Goal: Task Accomplishment & Management: Complete application form

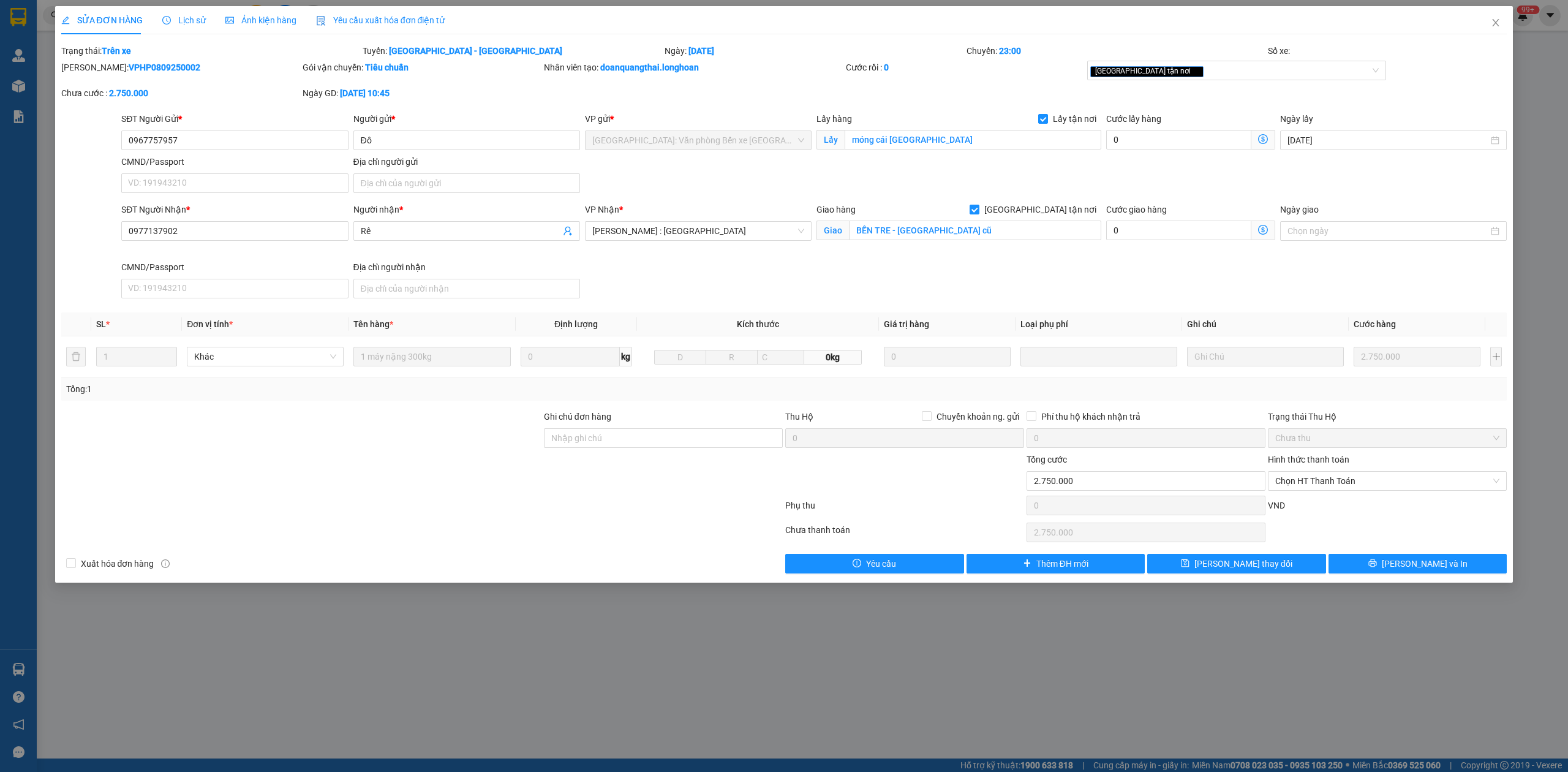
click at [1499, 26] on icon "close" at bounding box center [1496, 23] width 6 height 7
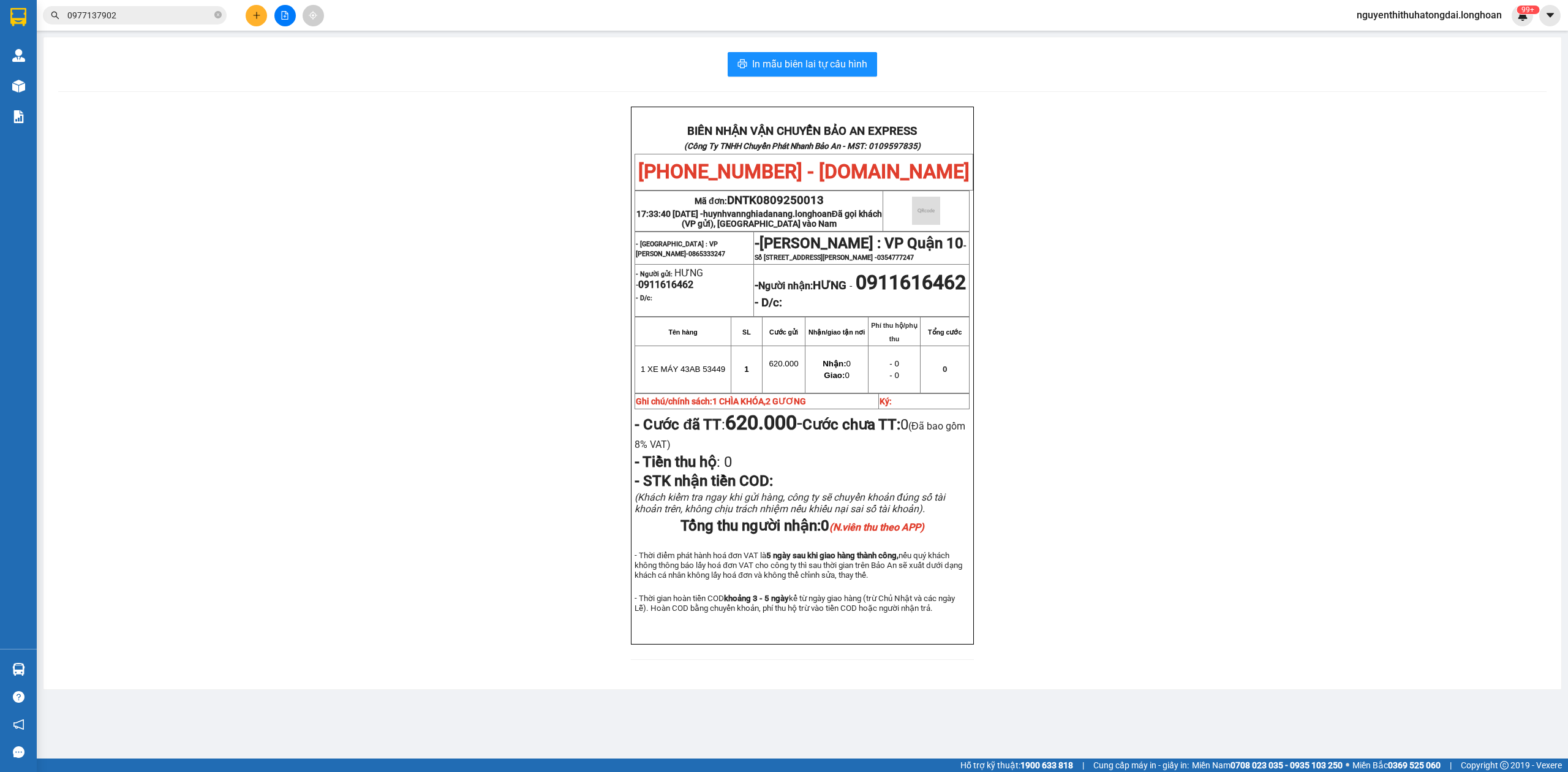
click at [165, 11] on input "0977137902" at bounding box center [140, 15] width 144 height 14
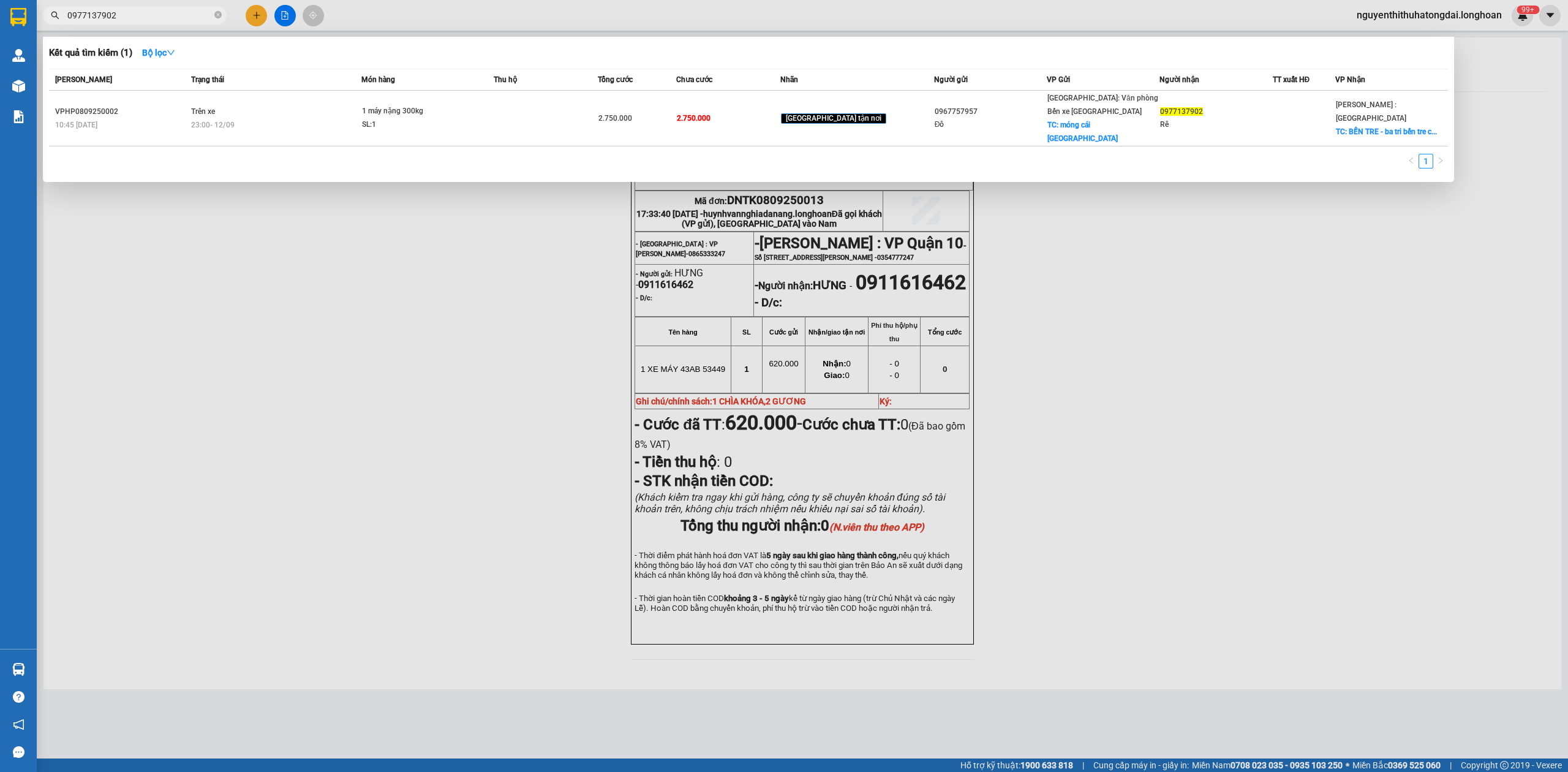
click at [165, 11] on input "0977137902" at bounding box center [140, 15] width 144 height 14
paste input "69165658"
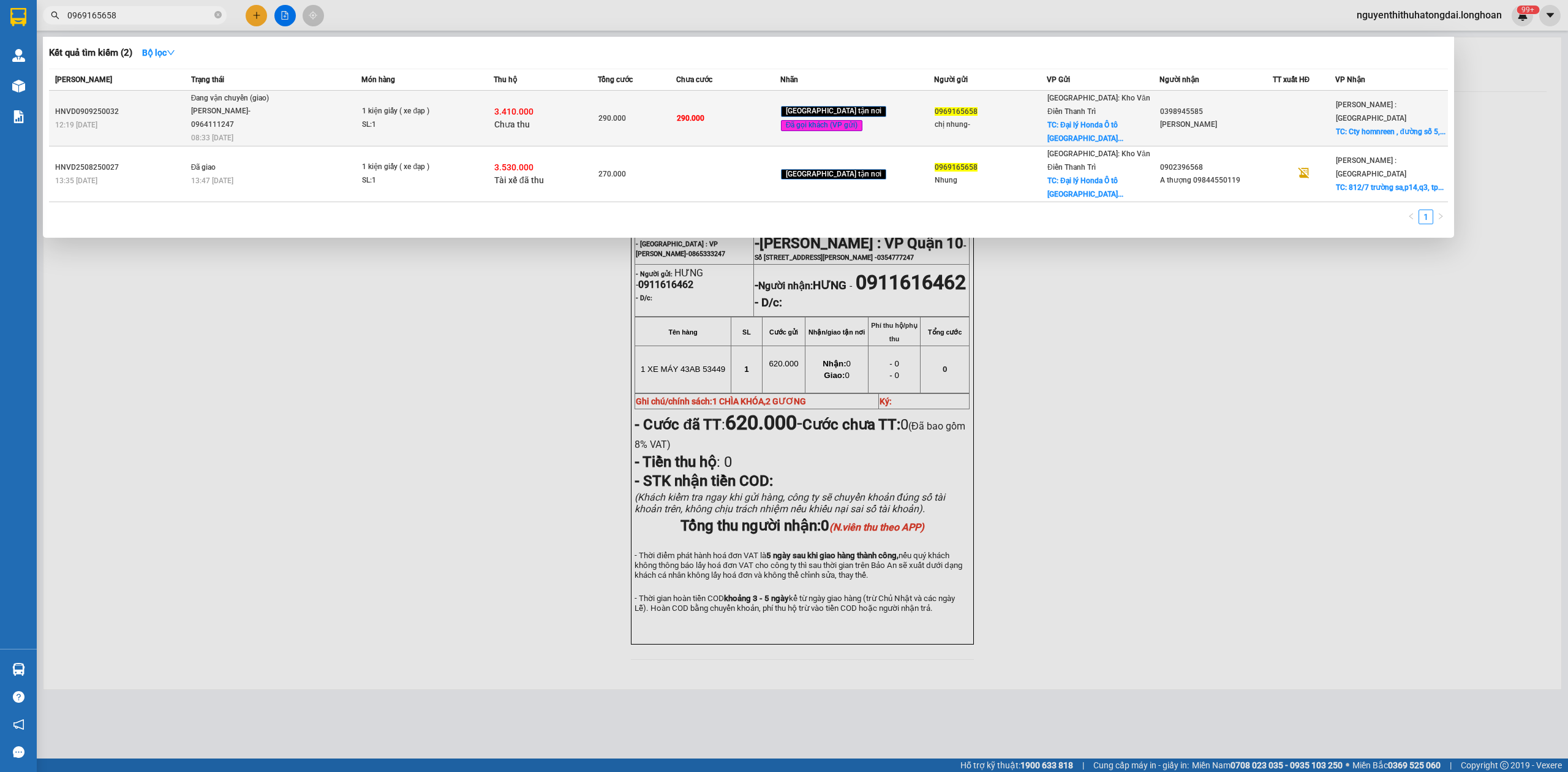
type input "0969165658"
click at [411, 108] on div "1 kiện giấy ( xe đạp )" at bounding box center [408, 111] width 92 height 14
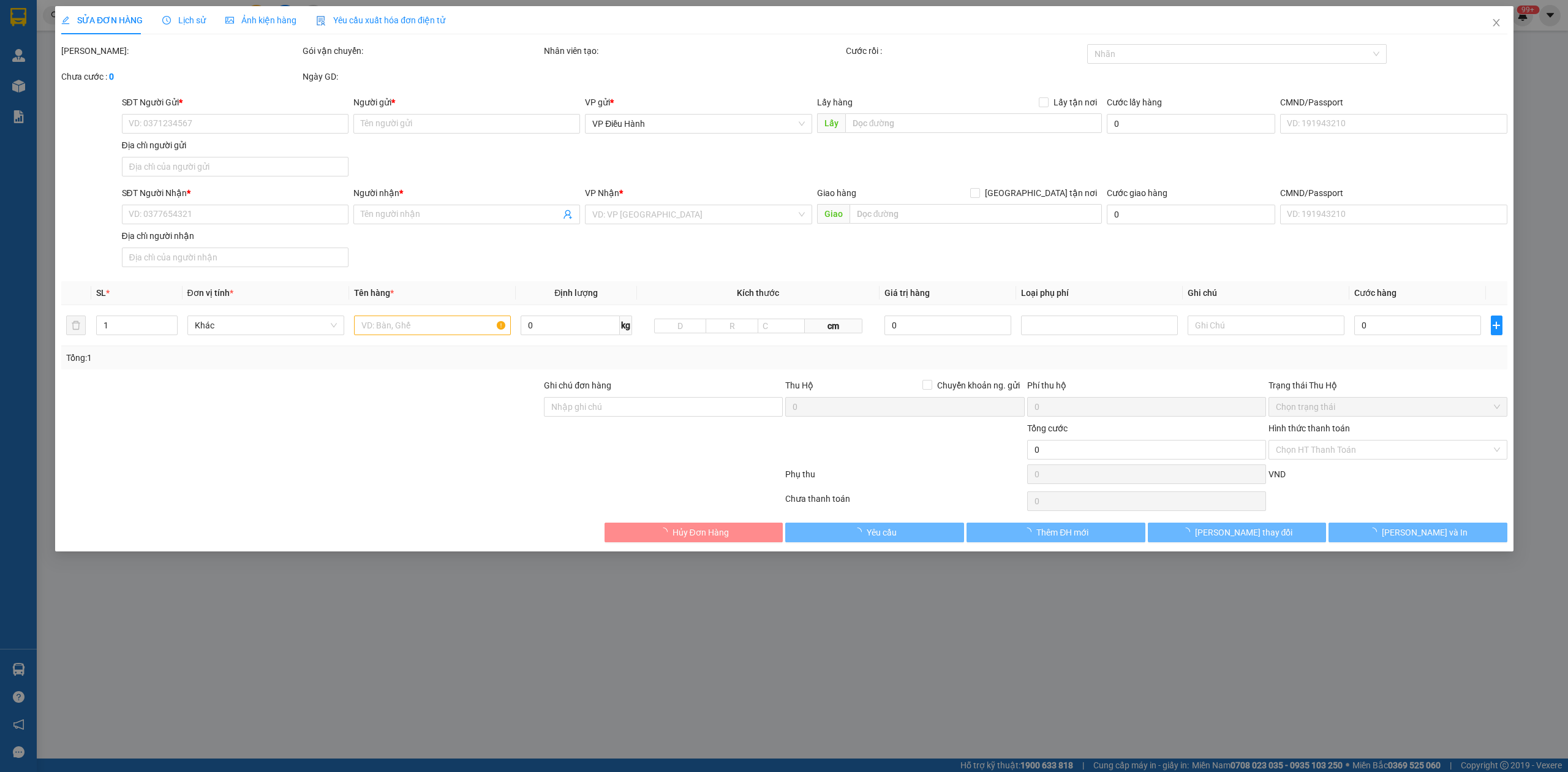
type input "0969165658"
type input "chị nhung-"
checkbox input "true"
type input "Đại lý Honda Ô [PERSON_NAME][GEOGRAPHIC_DATA], đối diện GO vĩnh phúc"
type input "0398945585"
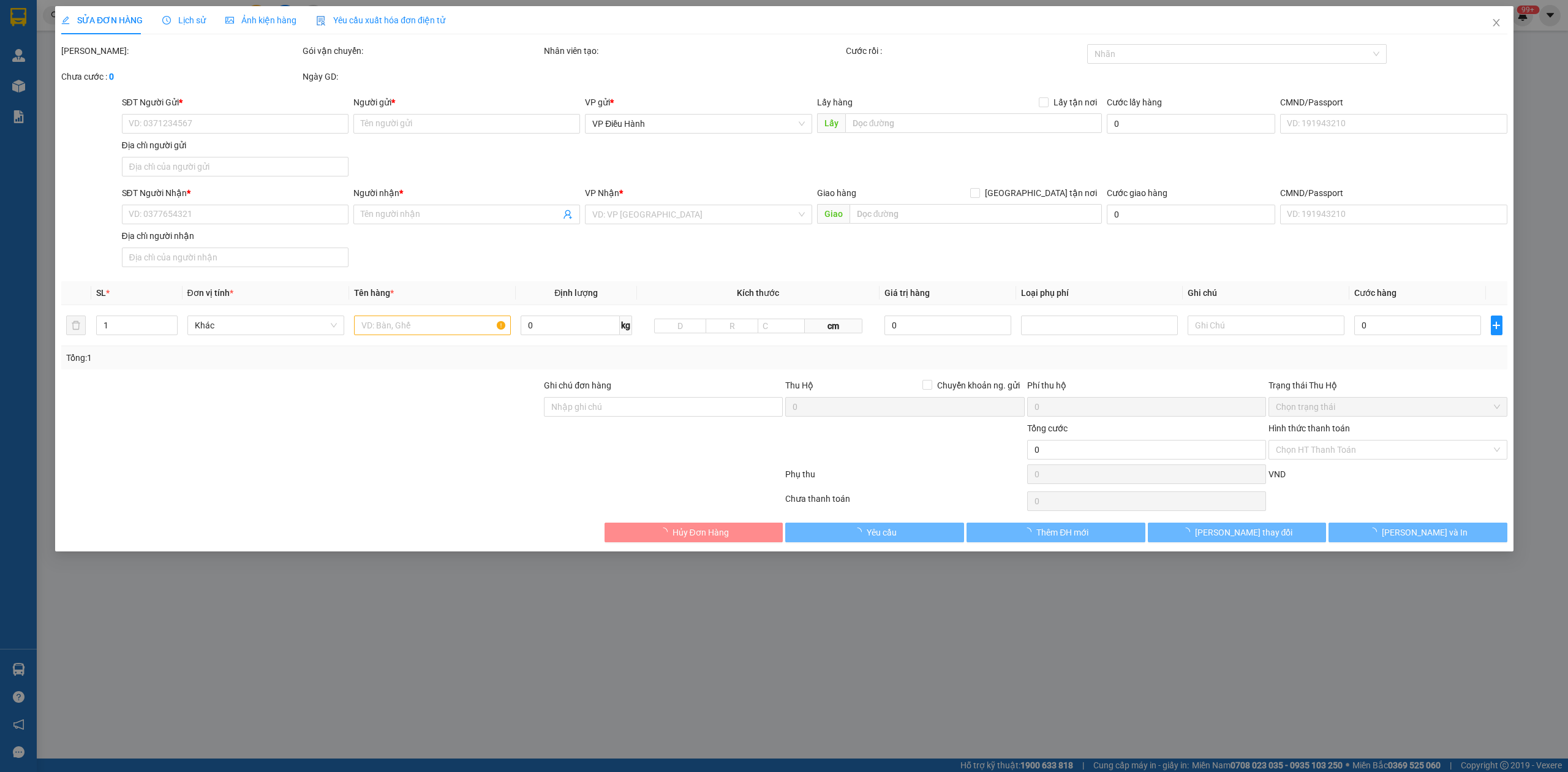
type input "[PERSON_NAME]"
checkbox input "true"
type input "Cty homnreen , đường số 5,[GEOGRAPHIC_DATA] , [GEOGRAPHIC_DATA] , [GEOGRAPHIC_D…"
type input "hàng giao nguyên kiện, hư vỡ ko đền"
type input "290.000"
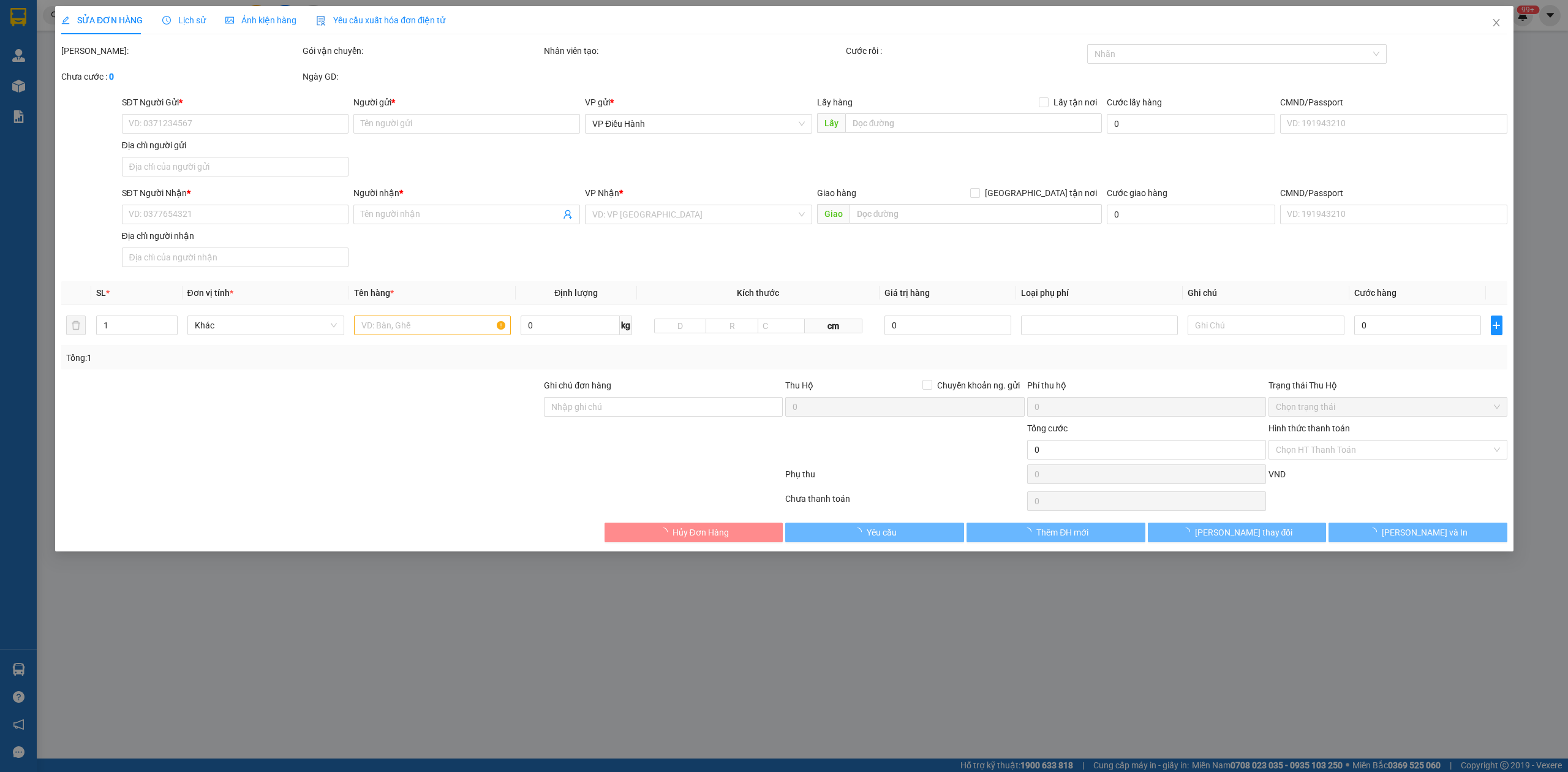
type input "290.000"
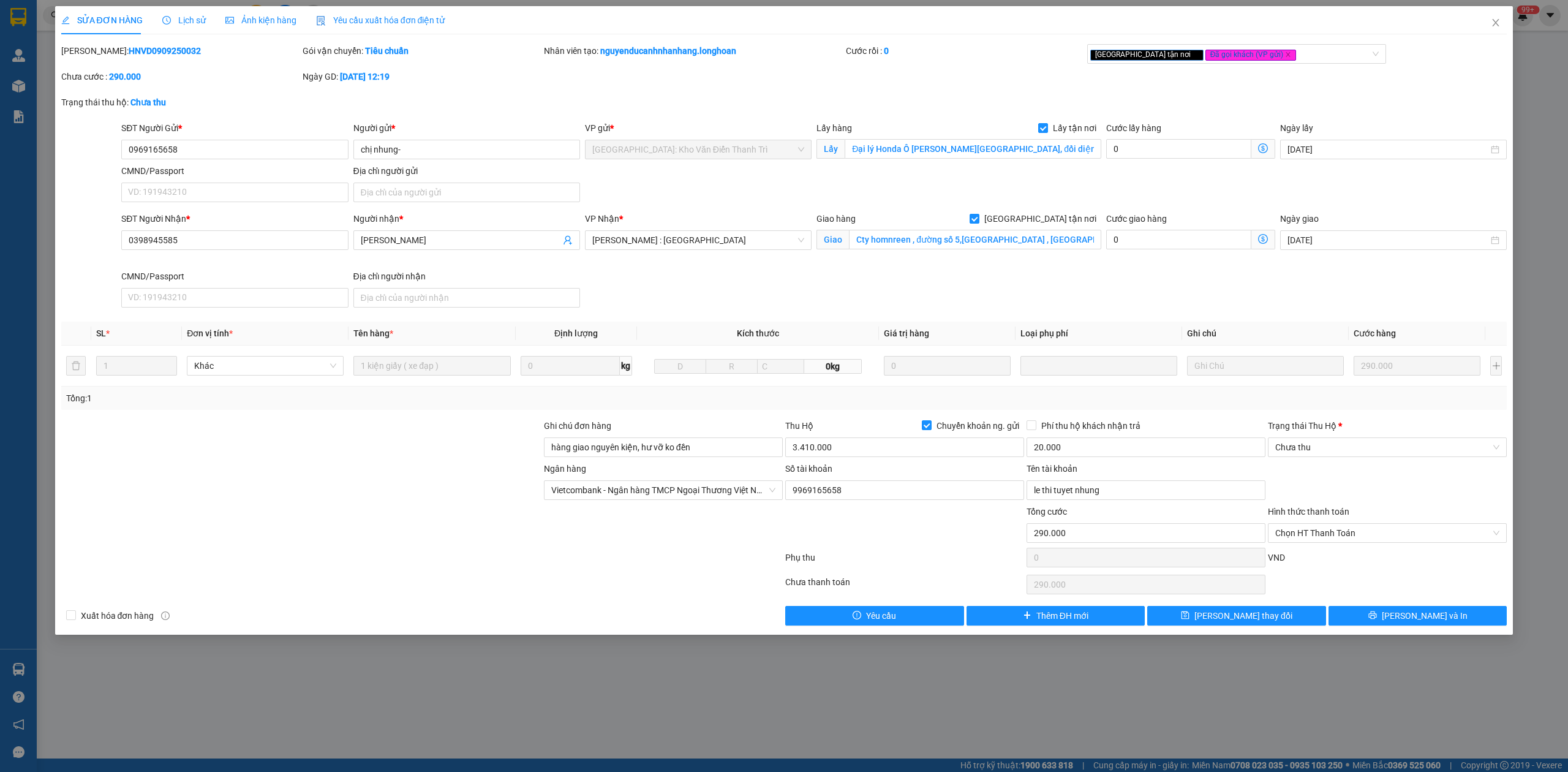
click at [169, 23] on span "Lịch sử" at bounding box center [184, 20] width 43 height 10
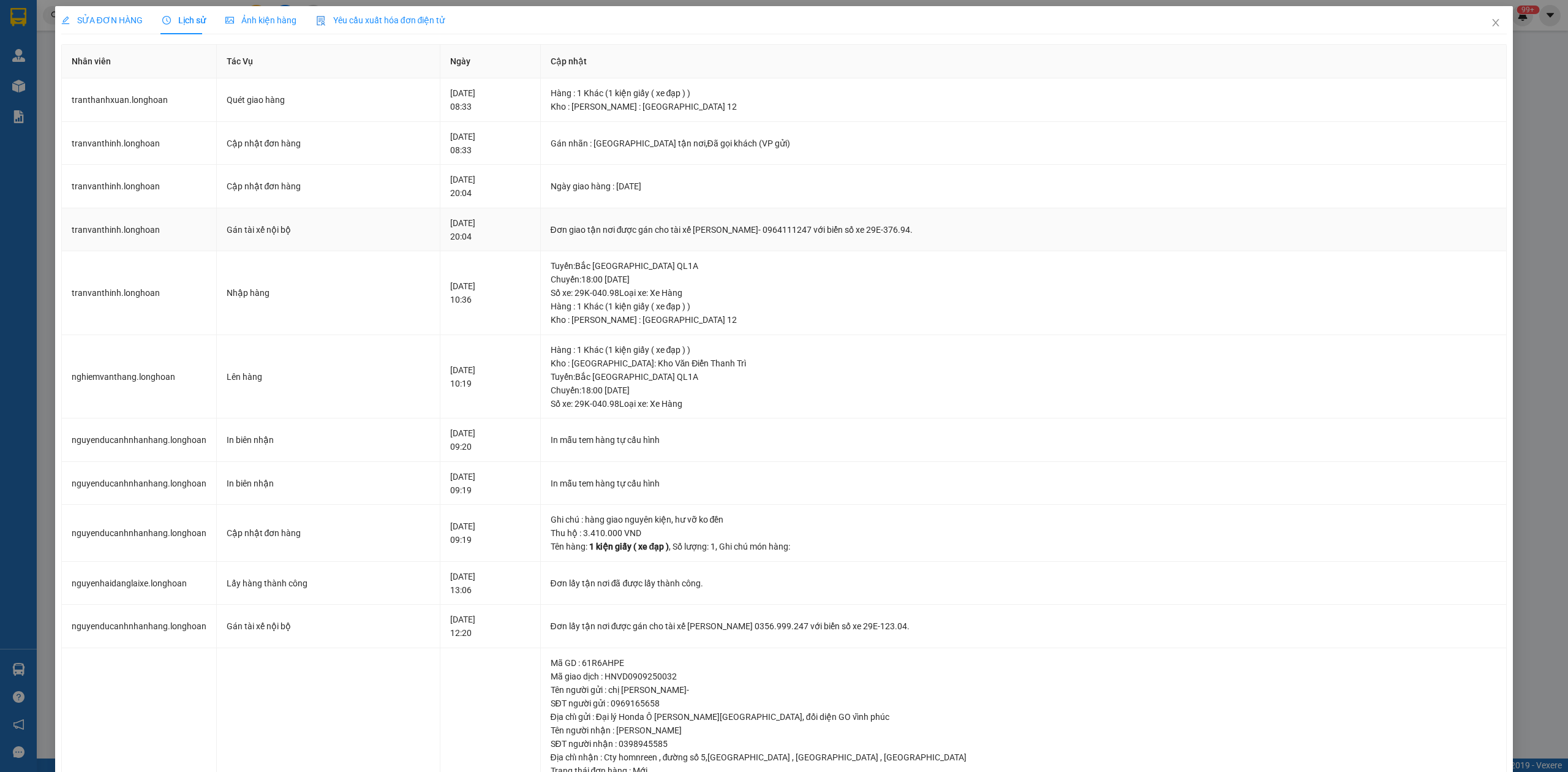
drag, startPoint x: 718, startPoint y: 231, endPoint x: 986, endPoint y: 228, distance: 268.0
click at [986, 228] on div "Đơn giao tận nơi được gán cho tài xế [PERSON_NAME]- 0964111247 với biển số xe 2…" at bounding box center [1024, 229] width 946 height 14
copy div "tài xế [PERSON_NAME]- 0964111247 với biển số xe 29E-376.94."
click at [1479, 21] on span "Close" at bounding box center [1496, 23] width 34 height 34
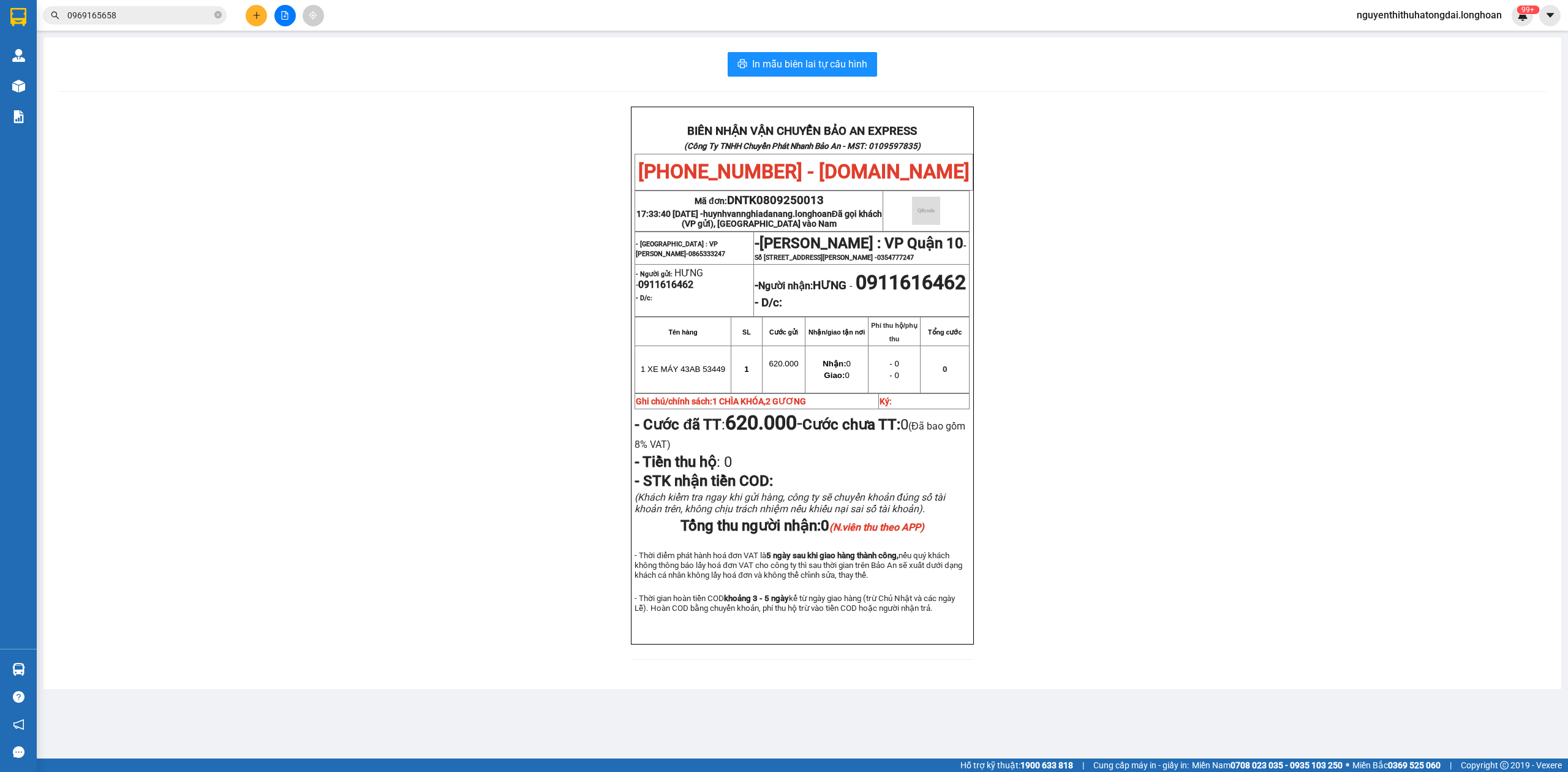
click at [123, 18] on input "0969165658" at bounding box center [140, 15] width 144 height 14
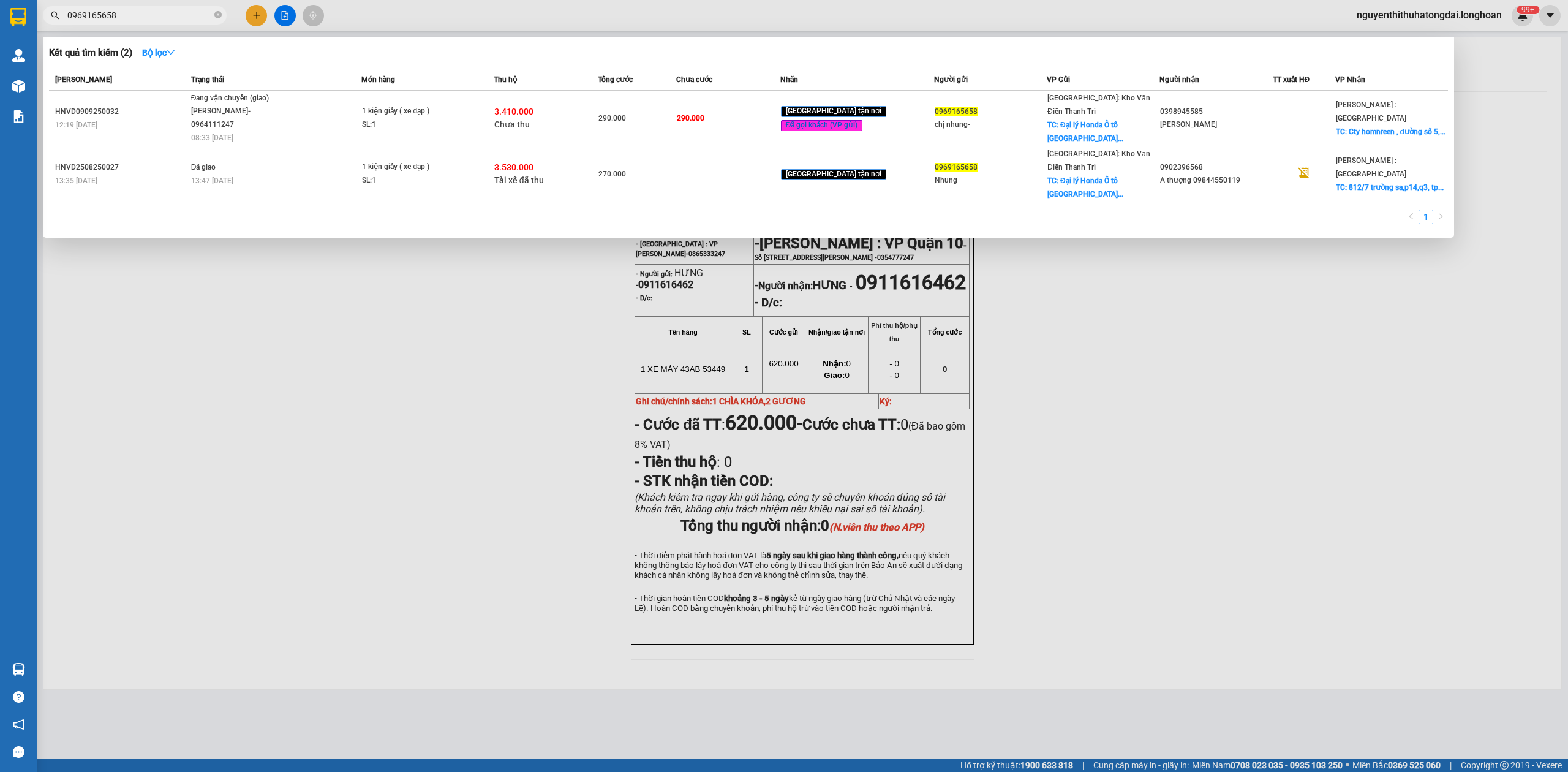
click at [123, 18] on input "0969165658" at bounding box center [140, 15] width 144 height 14
paste input "865610366"
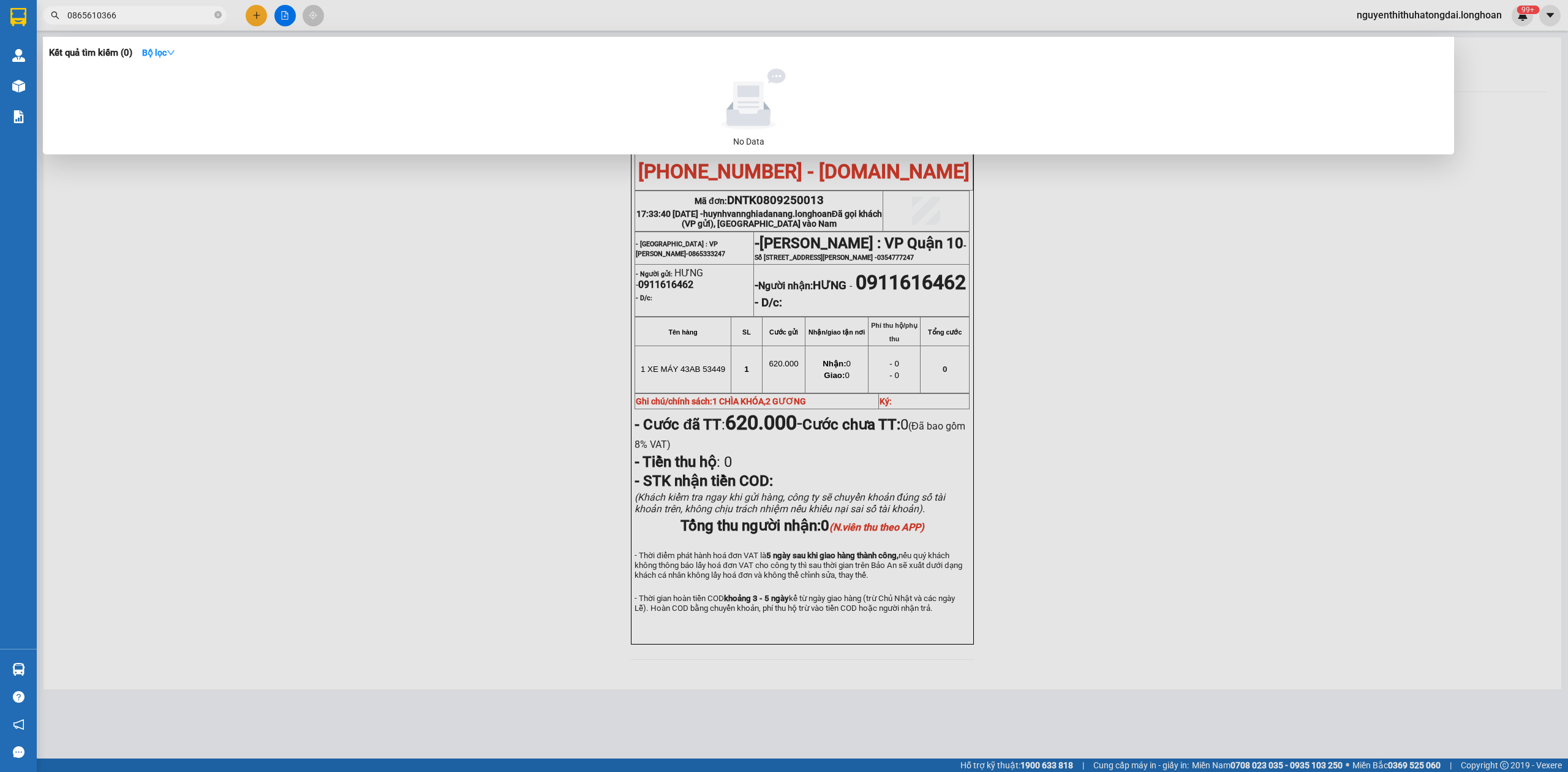
click at [129, 22] on span "0865610366" at bounding box center [135, 15] width 184 height 18
click at [128, 10] on input "0865610366" at bounding box center [140, 15] width 144 height 14
paste input ".610."
click at [100, 6] on span "0865610366" at bounding box center [135, 15] width 184 height 18
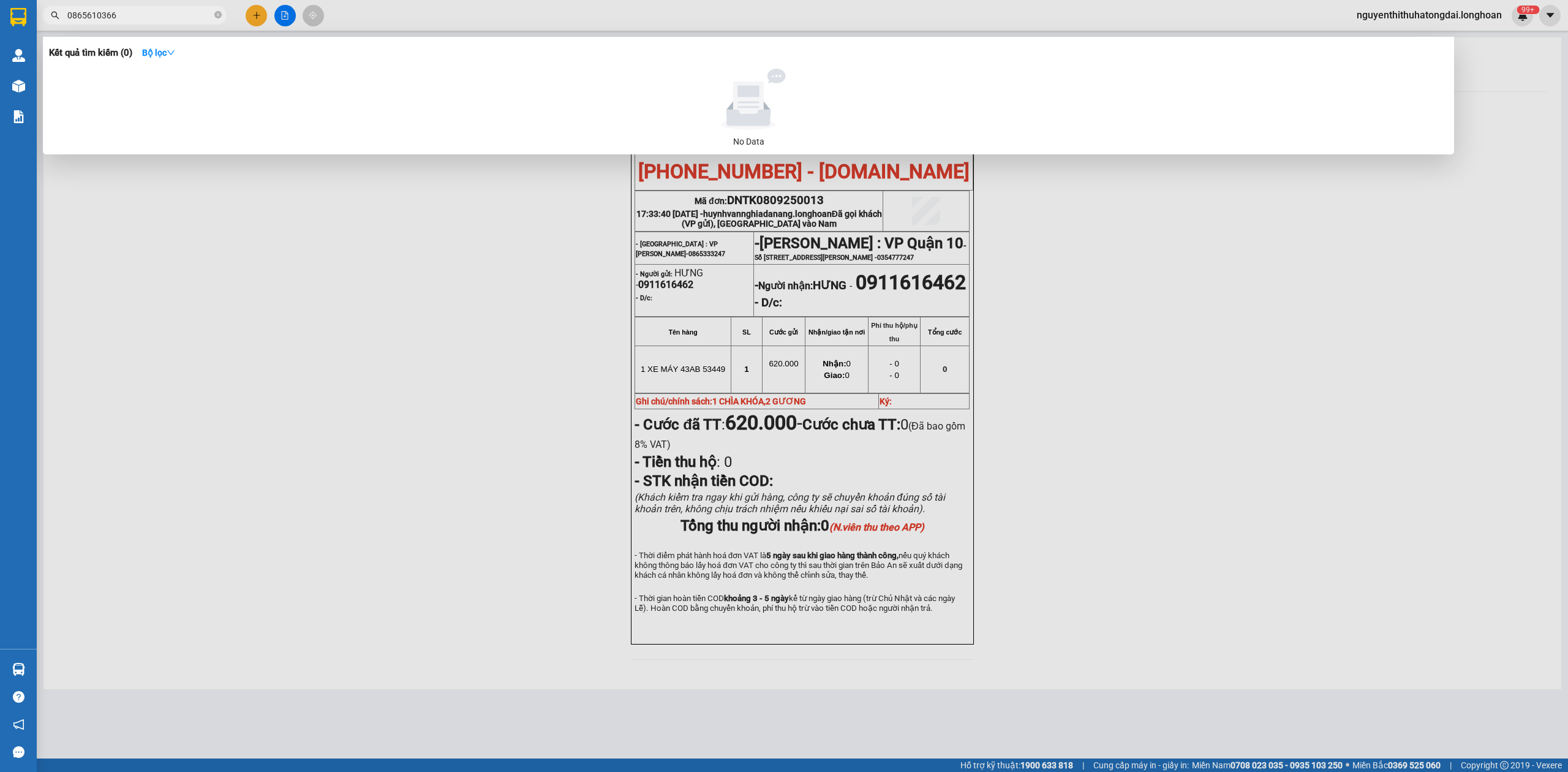
click at [104, 20] on input "0865610366" at bounding box center [140, 15] width 144 height 14
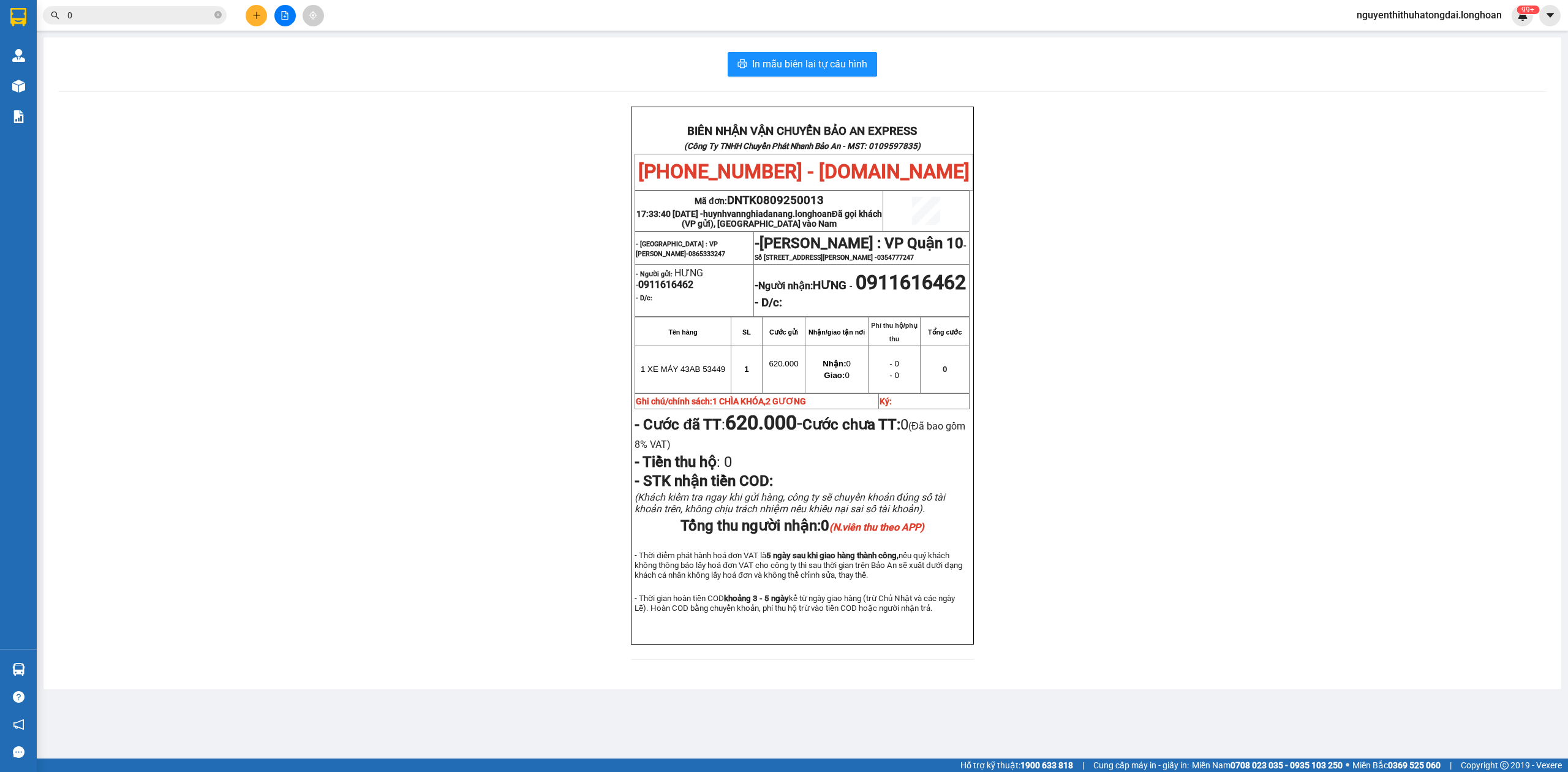
paste input "855555890"
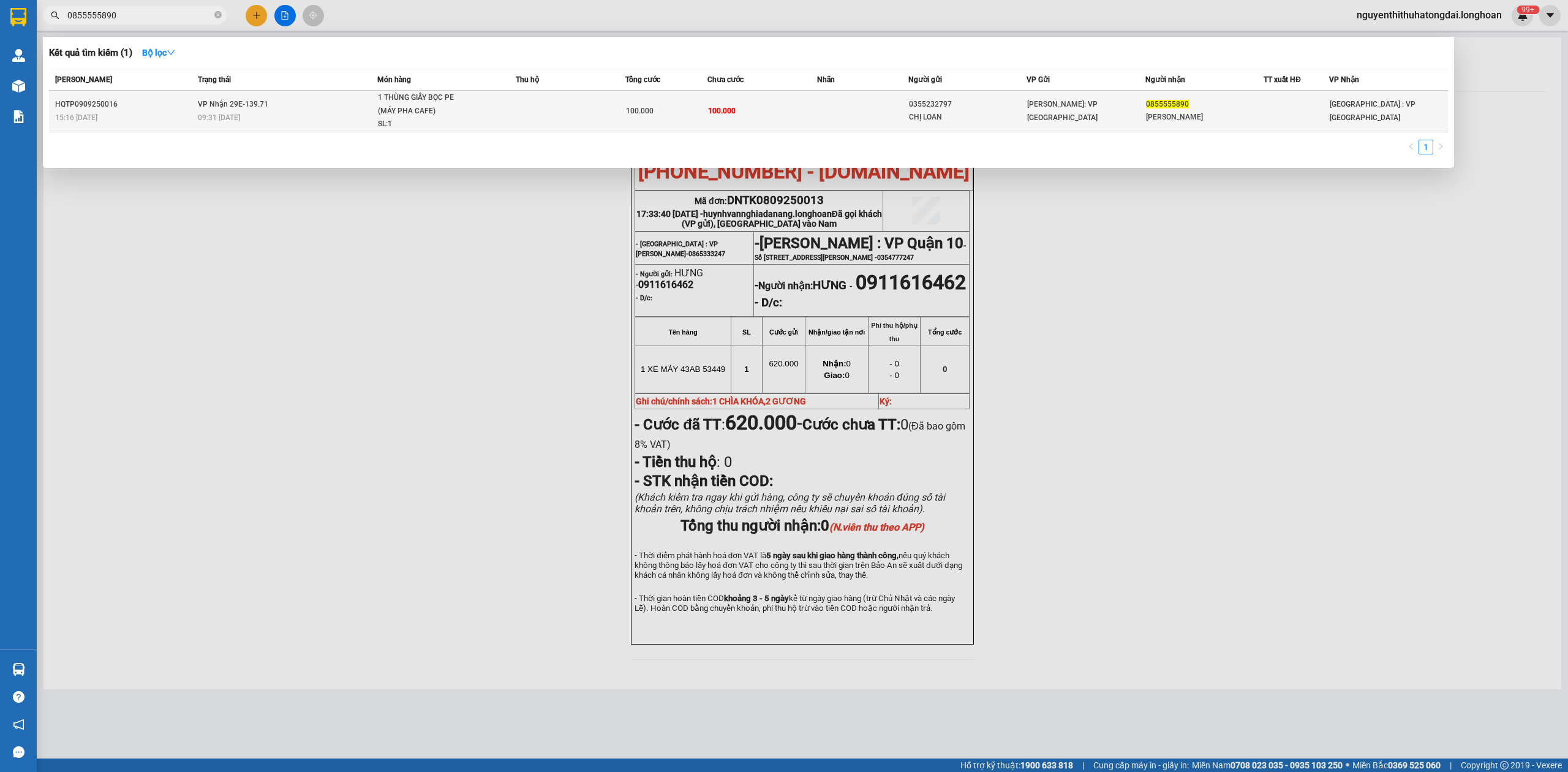
type input "0855555890"
click at [462, 116] on div "1 THÙNG GIẤY BỌC PE (MÁY PHA CAFE)" at bounding box center [424, 104] width 92 height 26
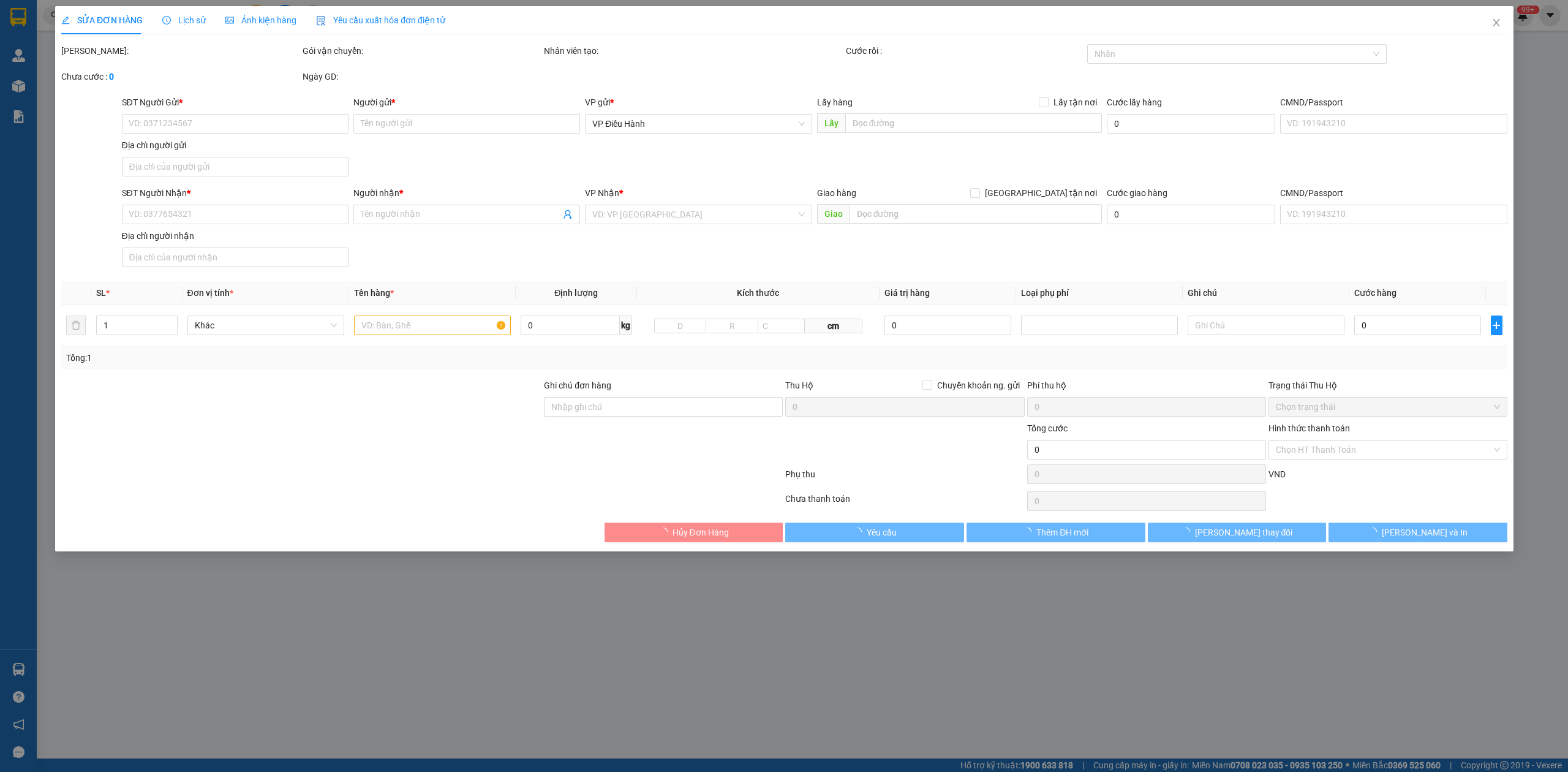
type input "0355232797"
type input "CHỊ LOAN"
type input "0855555890"
type input "[PERSON_NAME]"
type input "100.000"
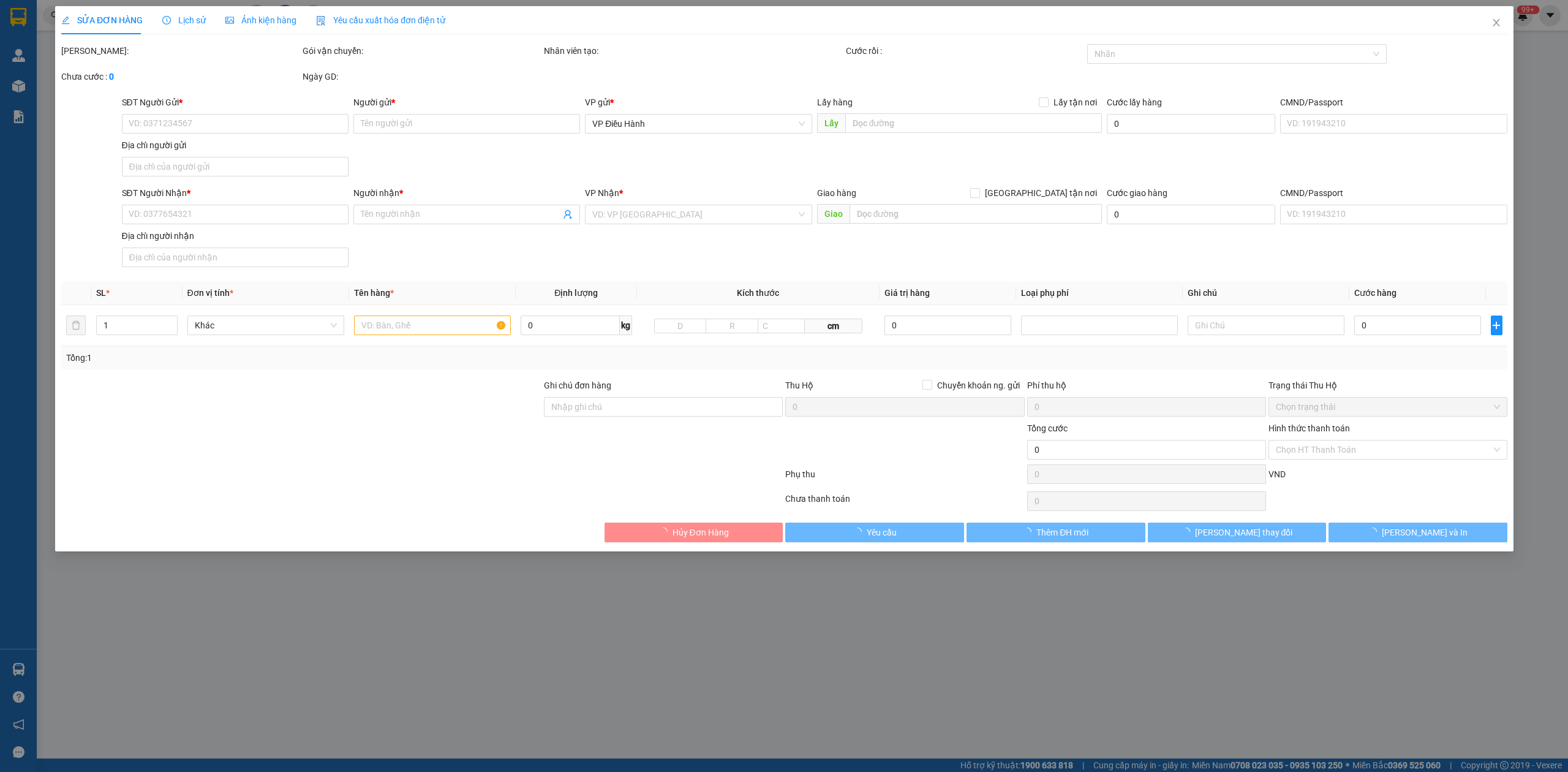
type input "100.000"
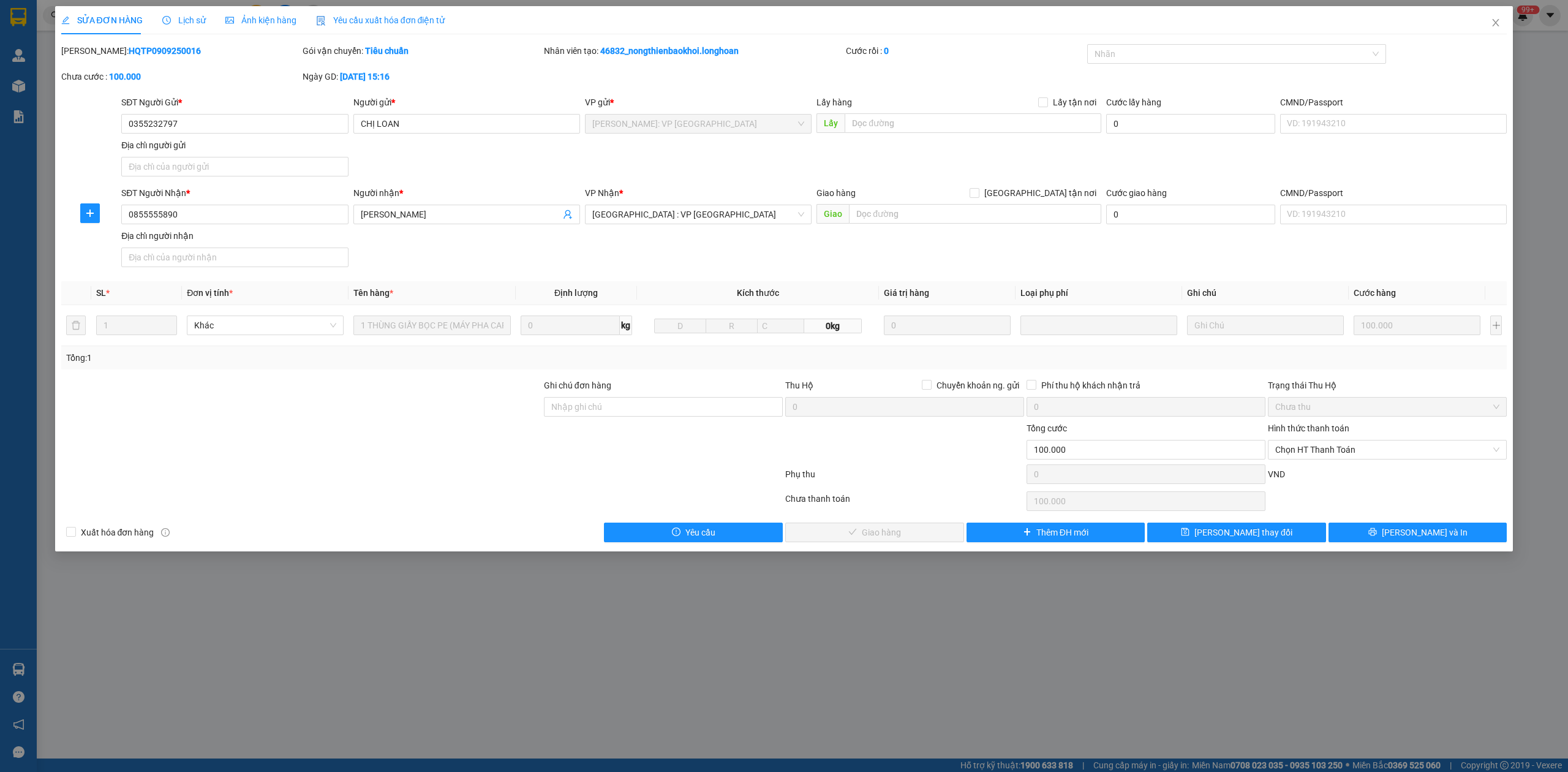
click at [195, 11] on div "Lịch sử" at bounding box center [184, 20] width 43 height 28
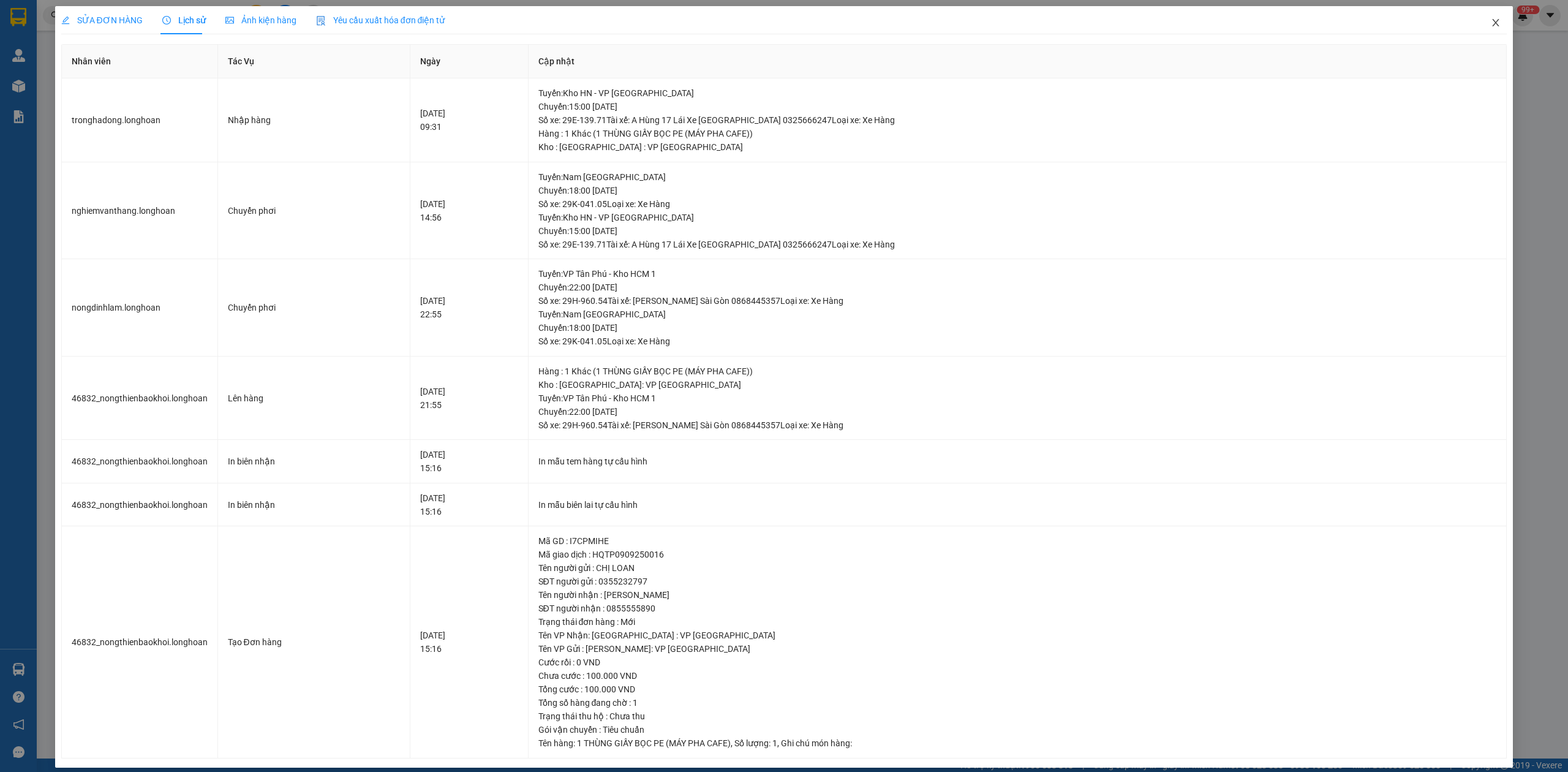
click at [1491, 28] on icon "close" at bounding box center [1496, 23] width 10 height 10
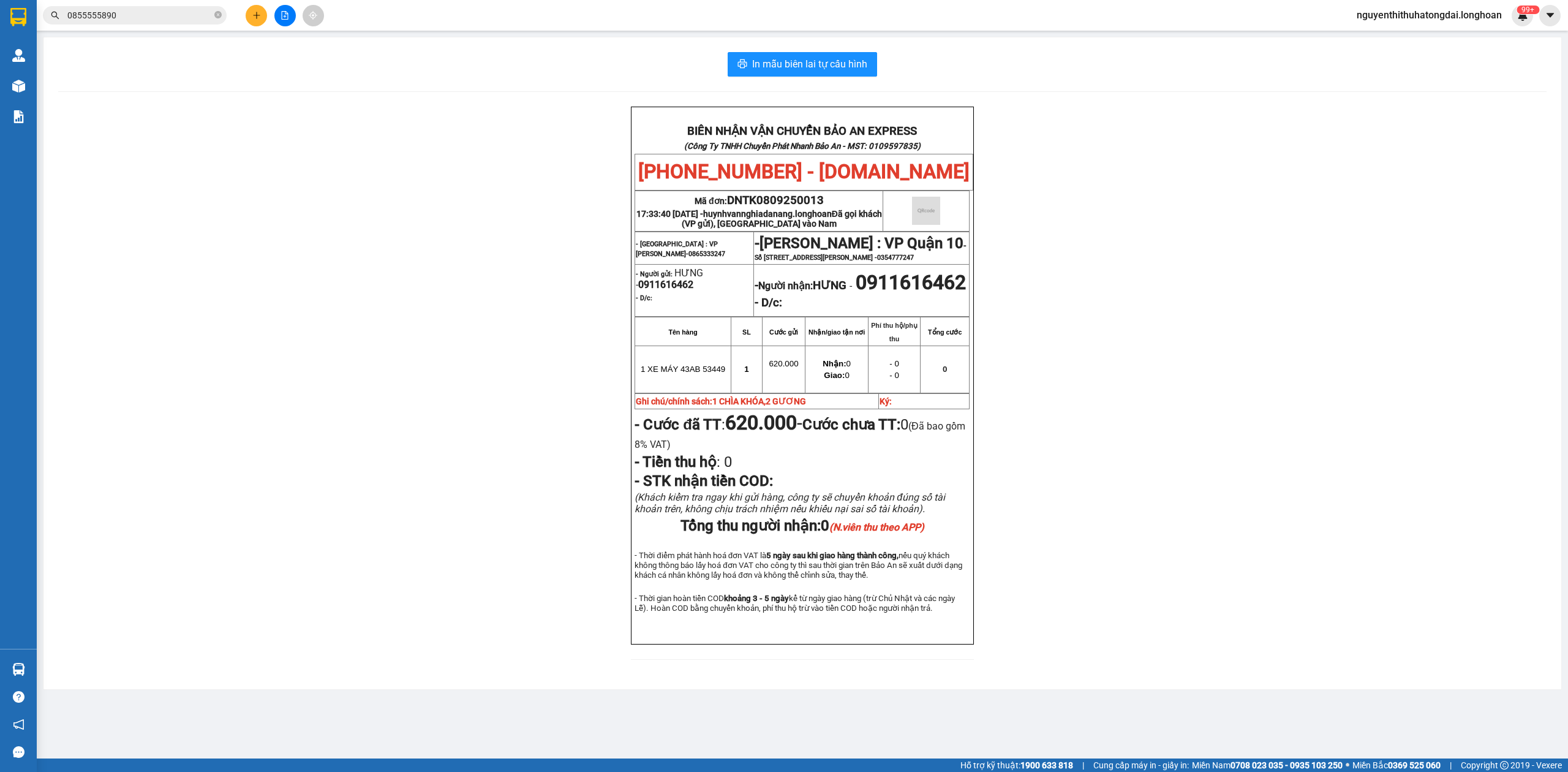
click at [132, 11] on input "0855555890" at bounding box center [140, 15] width 144 height 14
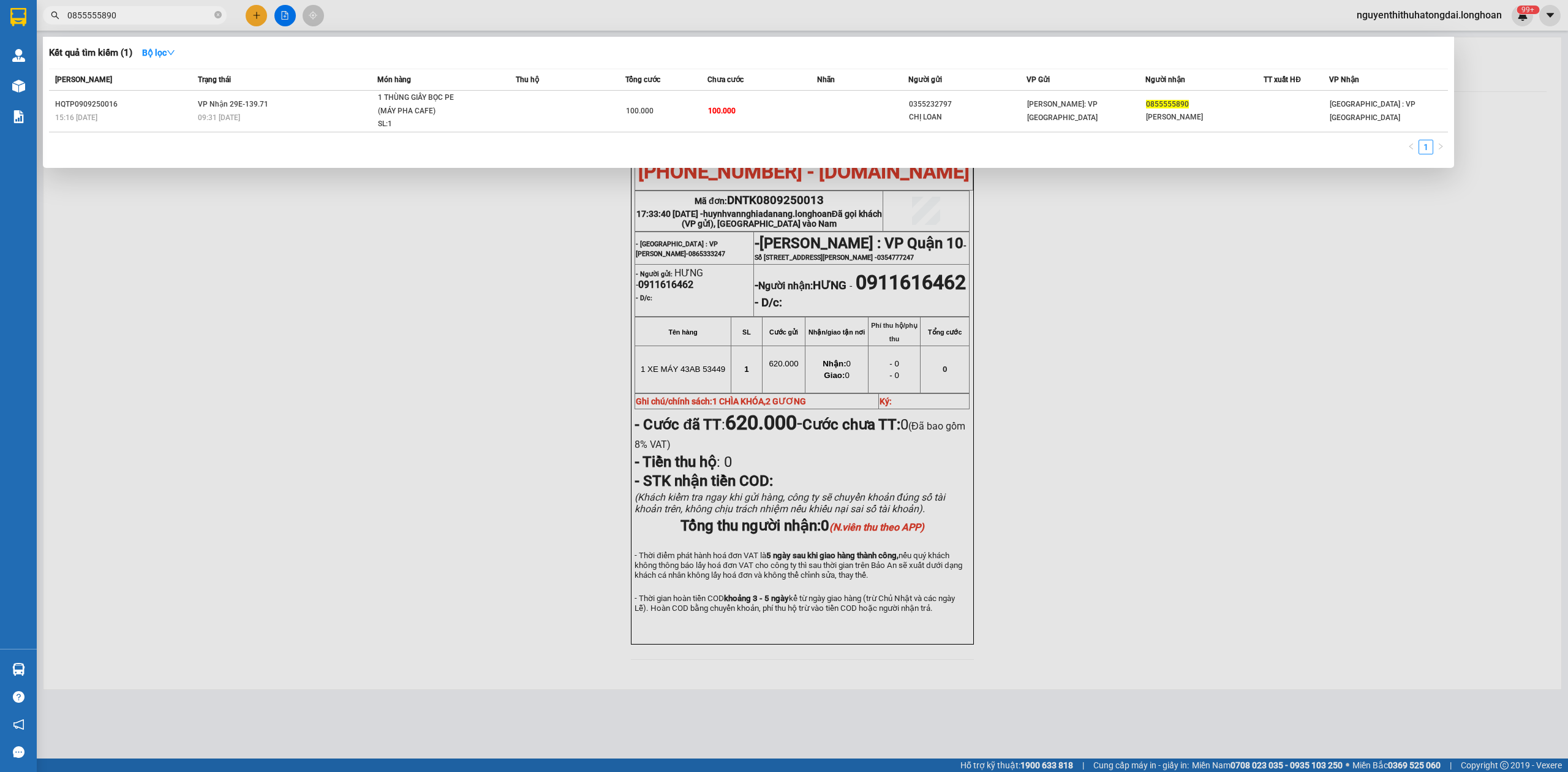
click at [132, 11] on input "0855555890" at bounding box center [140, 15] width 144 height 14
paste input "329795555"
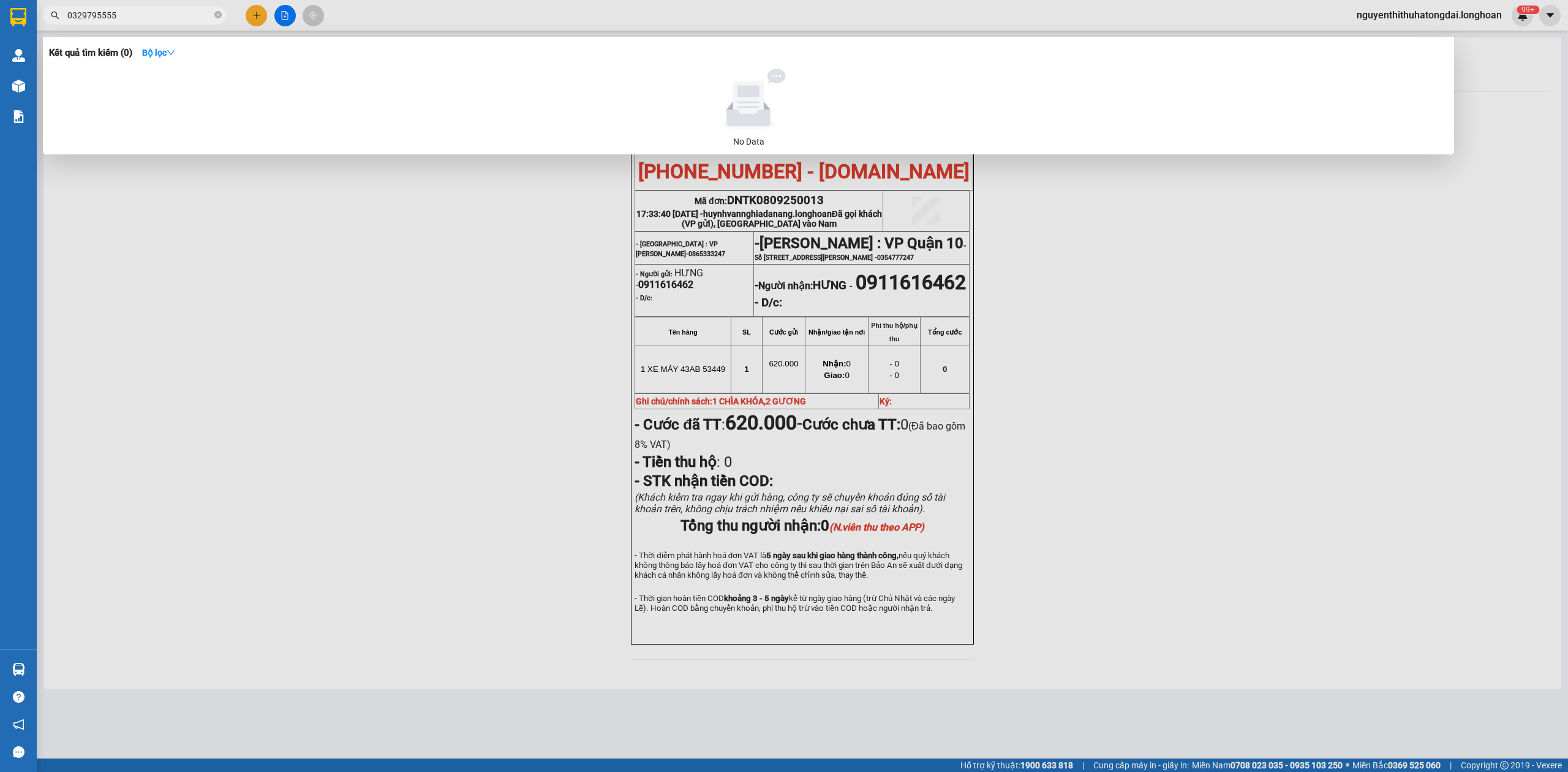
drag, startPoint x: 147, startPoint y: 14, endPoint x: 43, endPoint y: 20, distance: 104.2
click at [43, 20] on div "0329795555" at bounding box center [119, 15] width 239 height 18
type input "0329795555"
